Goal: Transaction & Acquisition: Purchase product/service

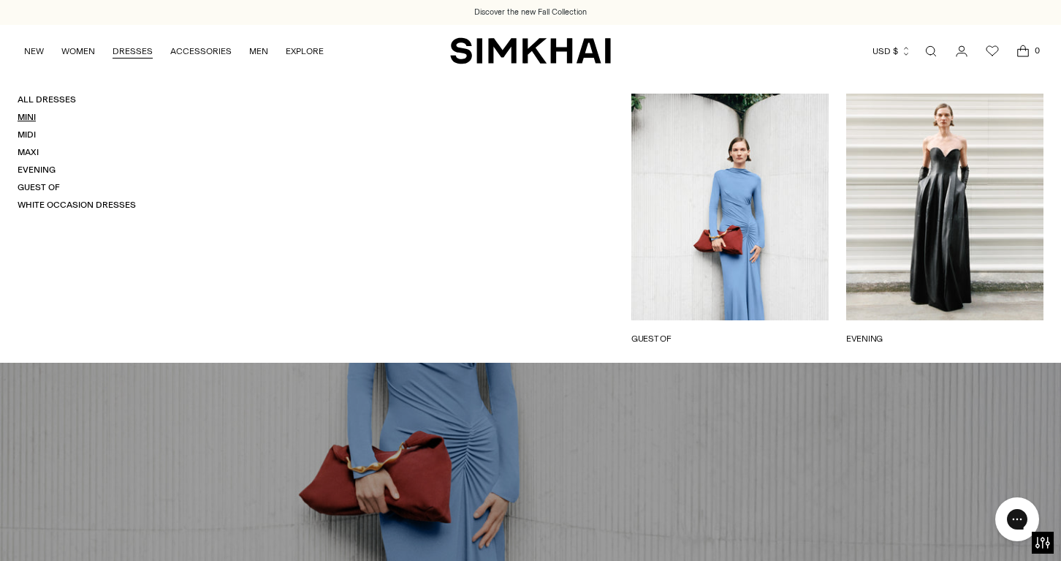
click at [28, 117] on link "Mini" at bounding box center [27, 117] width 18 height 10
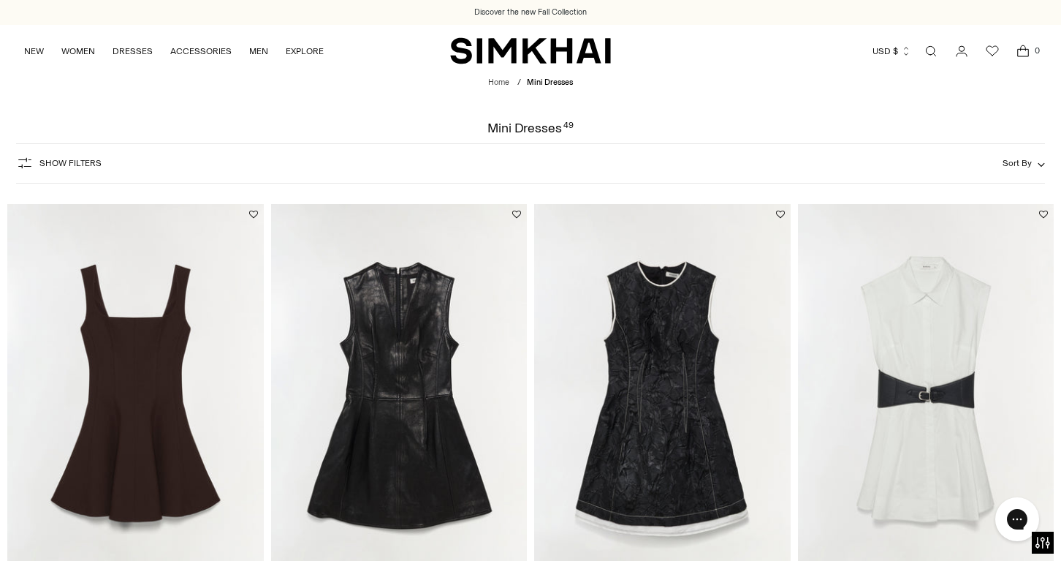
click at [89, 162] on span "Show Filters" at bounding box center [70, 163] width 62 height 10
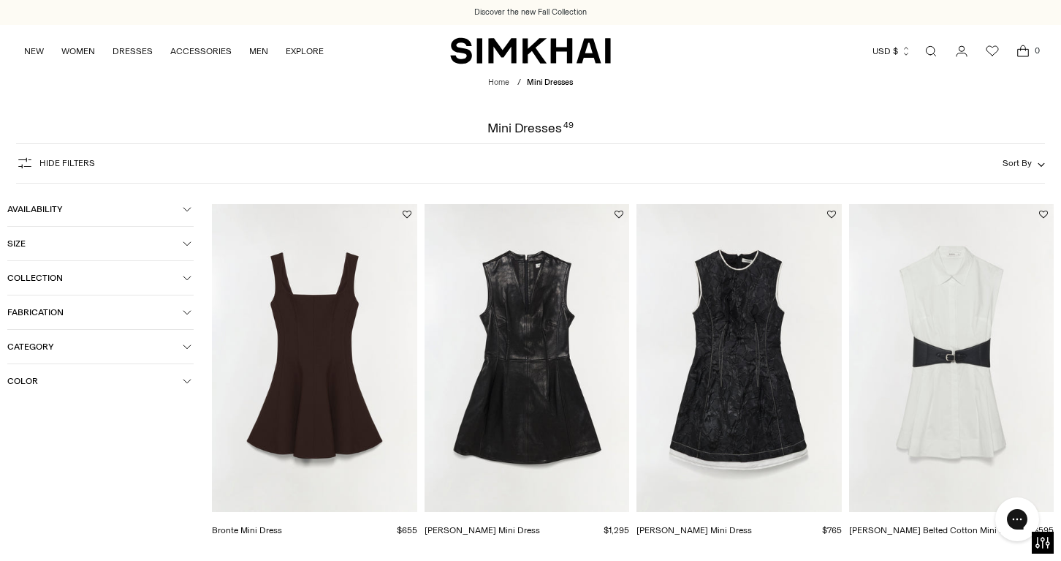
click at [124, 372] on button "Color" at bounding box center [100, 381] width 186 height 34
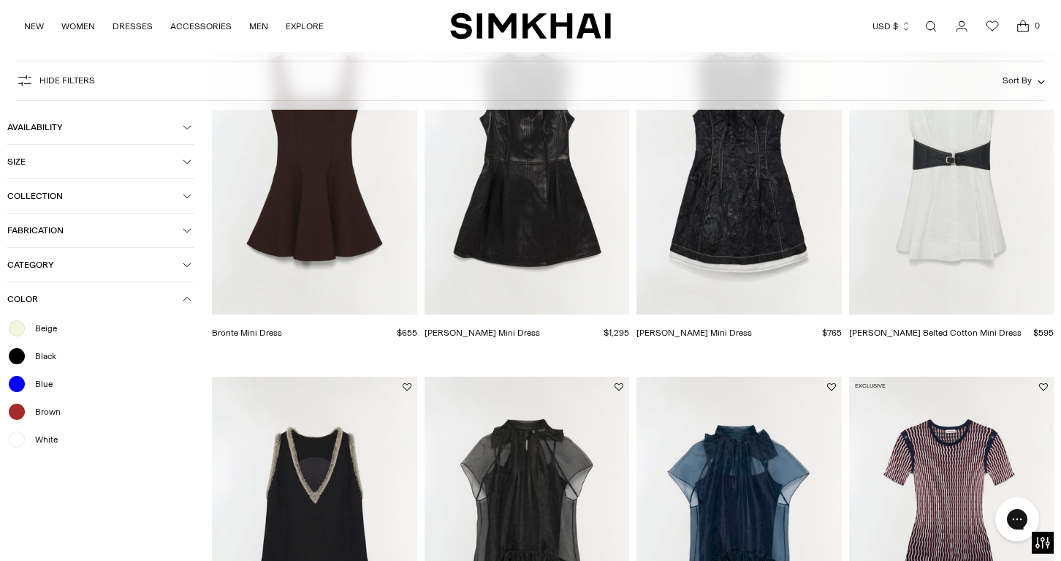
click at [47, 441] on span "White" at bounding box center [41, 439] width 31 height 13
